Goal: Task Accomplishment & Management: Complete application form

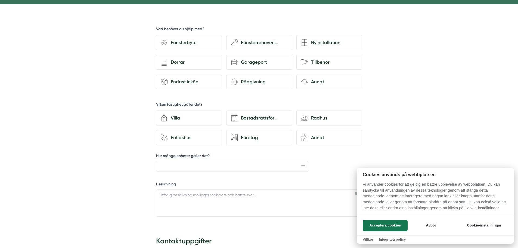
scroll to position [54, 0]
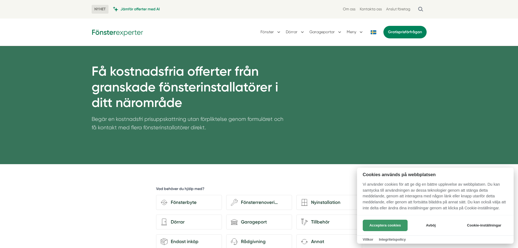
click at [387, 222] on button "Acceptera cookies" at bounding box center [385, 225] width 45 height 11
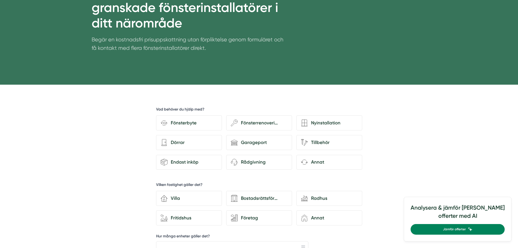
scroll to position [82, 0]
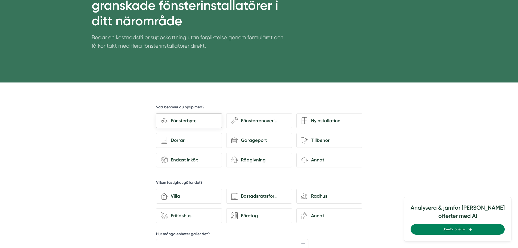
click at [177, 123] on div "Fönsterbyte" at bounding box center [193, 120] width 50 height 7
click at [0, 0] on input "Fönsterbyte" at bounding box center [0, 0] width 0 height 0
click at [187, 198] on div "Villa" at bounding box center [193, 195] width 50 height 7
click at [0, 0] on input "house-3 Villa" at bounding box center [0, 0] width 0 height 0
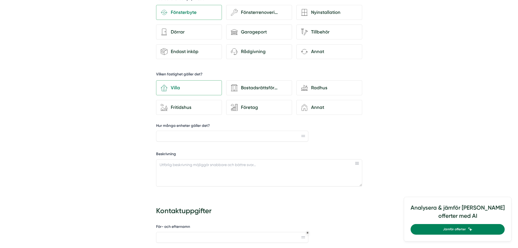
scroll to position [191, 0]
click at [188, 138] on input "Hur många enheter gäller det?" at bounding box center [232, 135] width 153 height 11
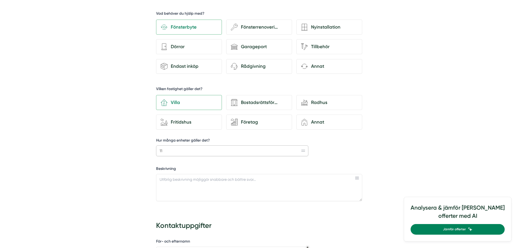
scroll to position [163, 0]
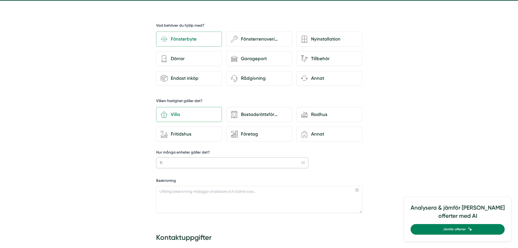
type input "11"
